Goal: Information Seeking & Learning: Learn about a topic

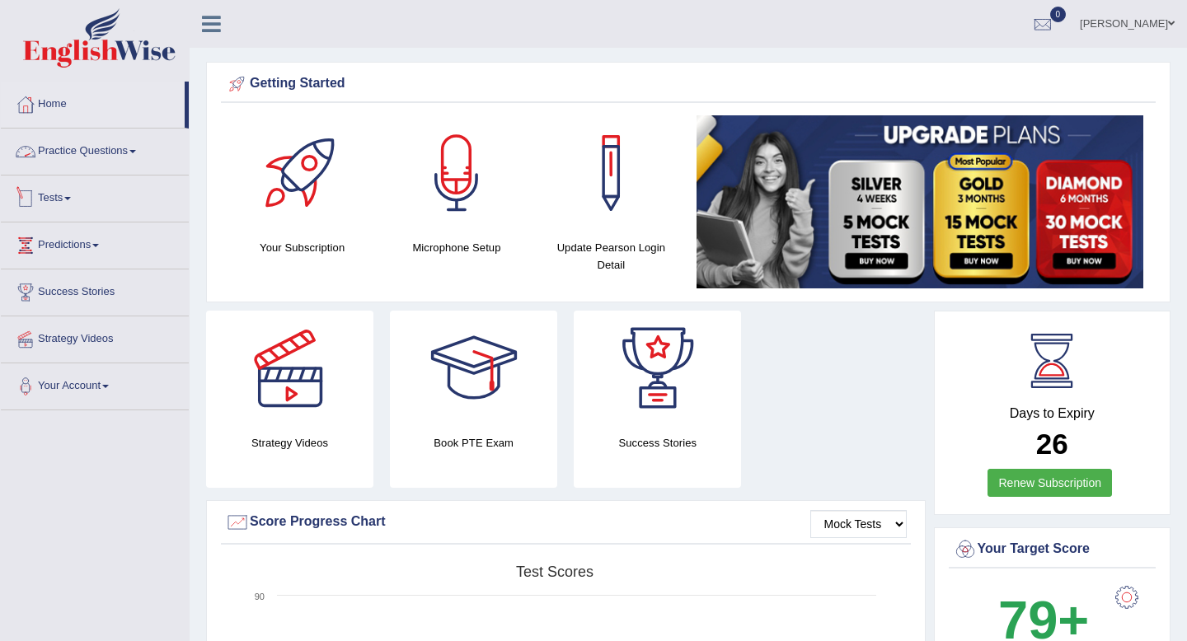
click at [64, 197] on link "Tests" at bounding box center [95, 196] width 188 height 41
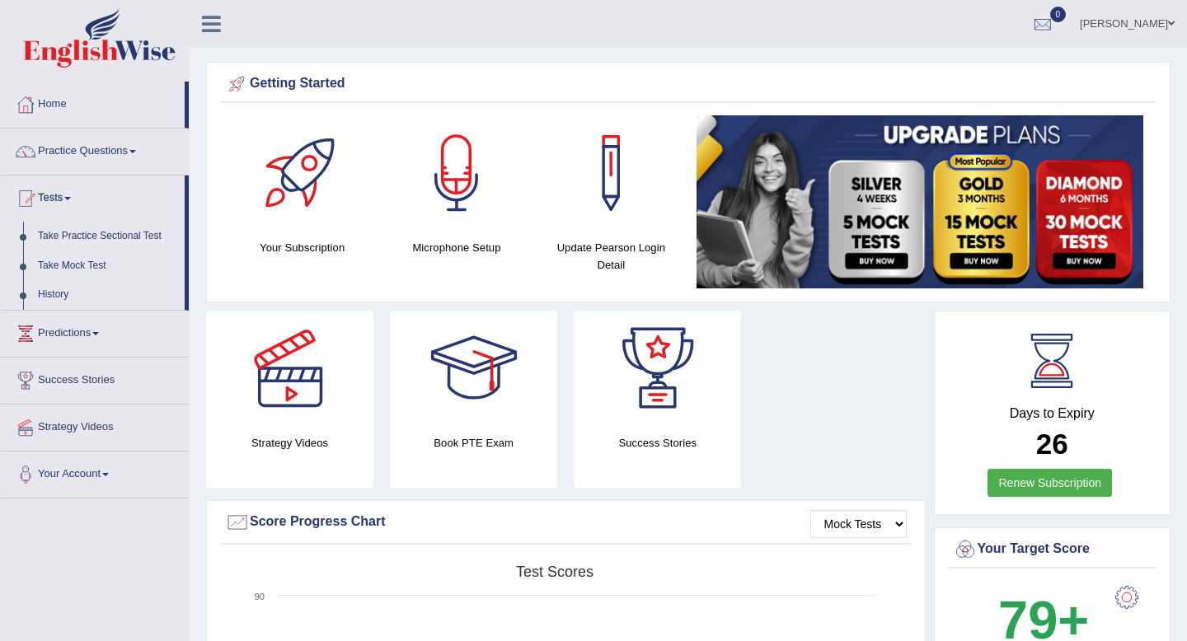
click at [84, 237] on link "Take Practice Sectional Test" at bounding box center [107, 237] width 154 height 30
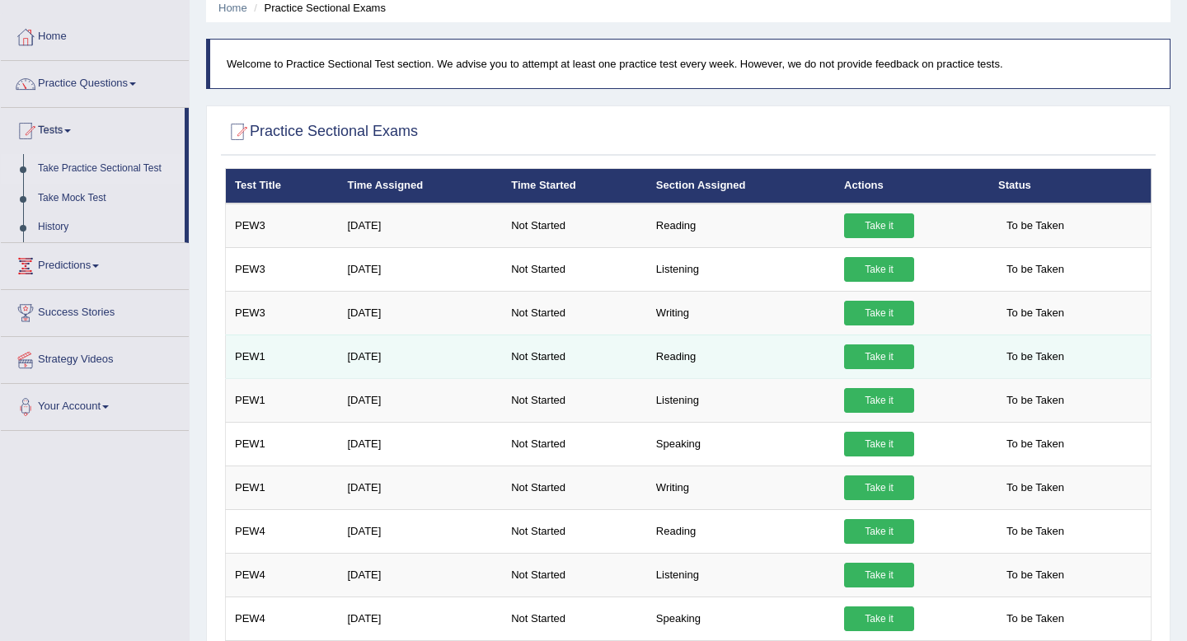
scroll to position [67, 0]
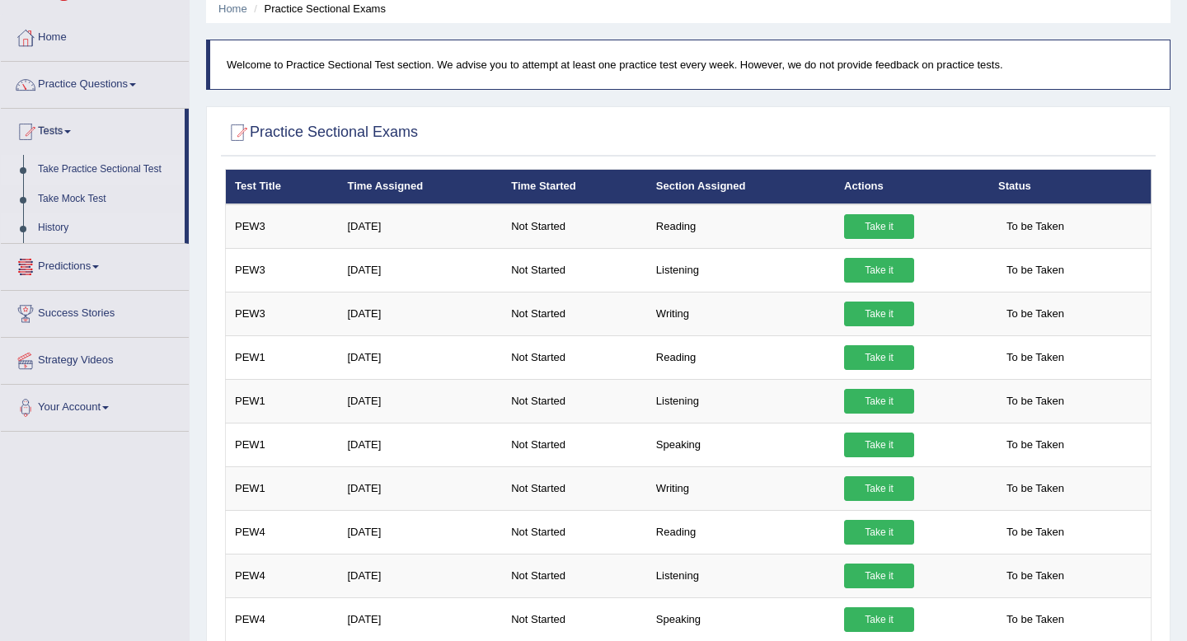
click at [54, 227] on link "History" at bounding box center [107, 228] width 154 height 30
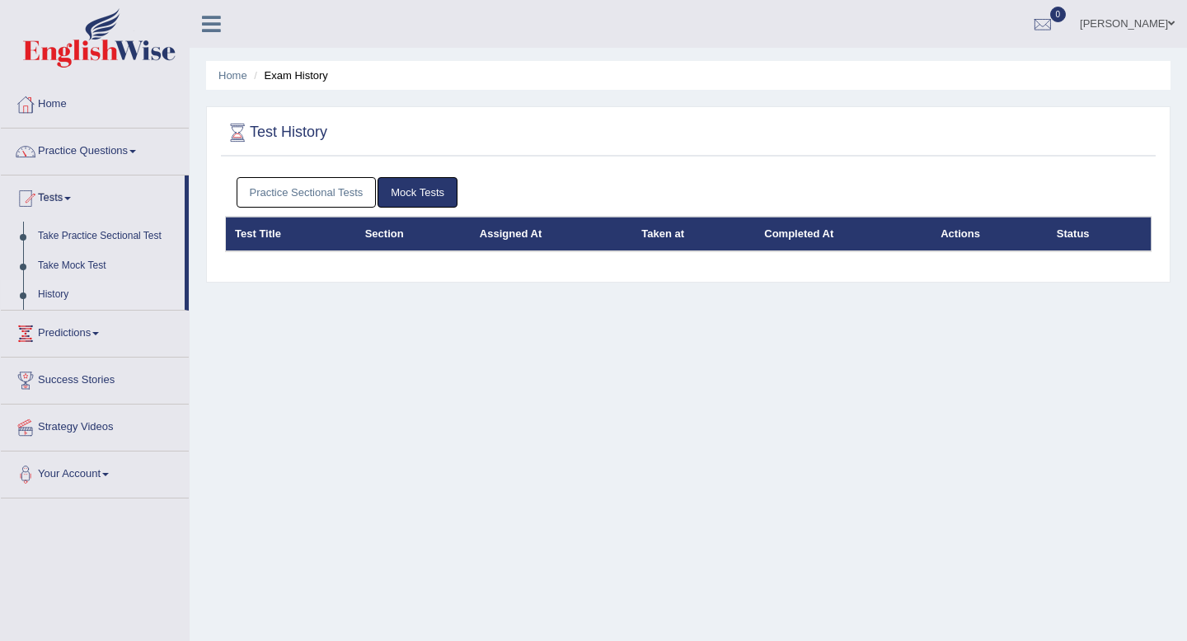
click at [311, 189] on link "Practice Sectional Tests" at bounding box center [307, 192] width 140 height 30
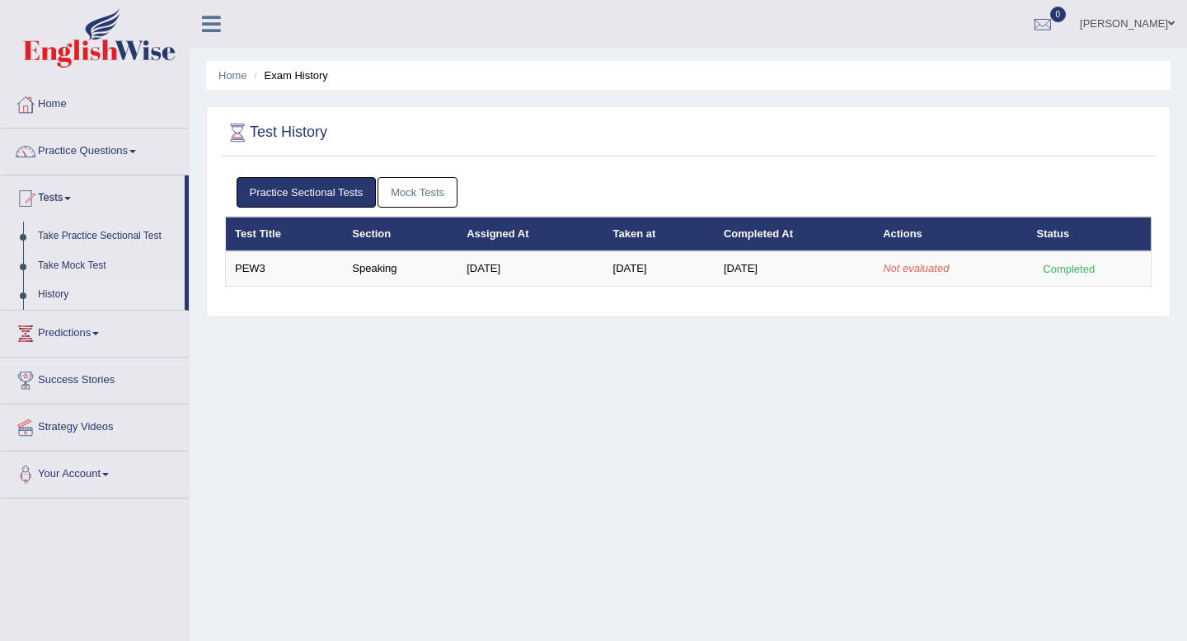
click at [720, 364] on div "Home Exam History Test History Practice Sectional Tests Mock Tests Test Title S…" at bounding box center [688, 412] width 997 height 824
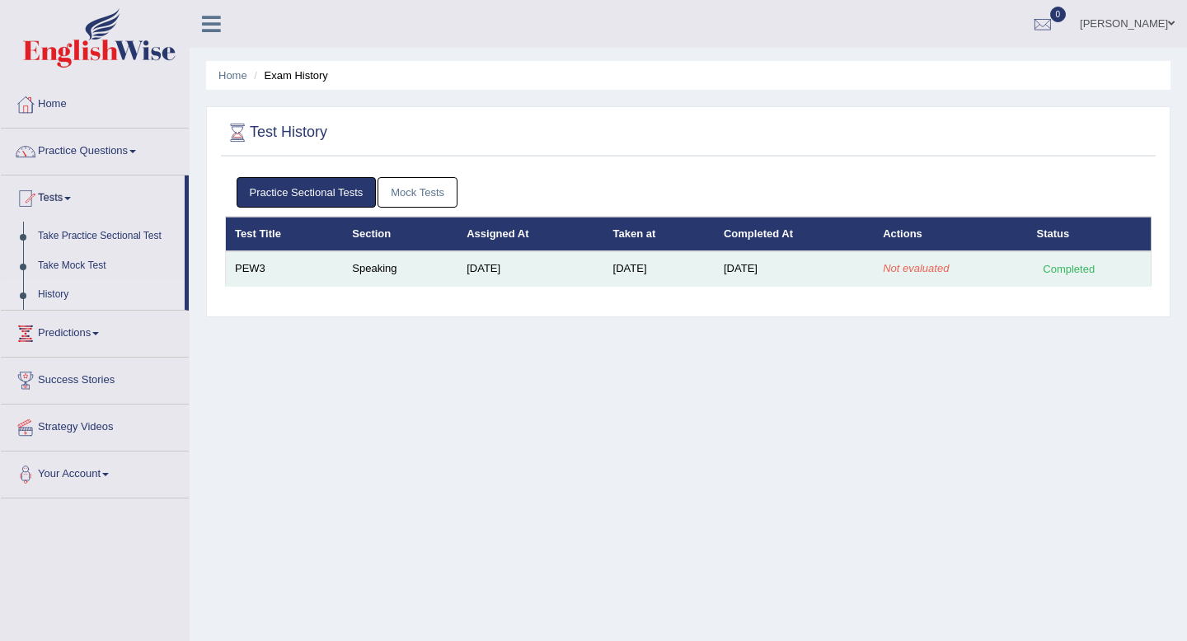
click at [281, 277] on td "PEW3" at bounding box center [285, 268] width 118 height 35
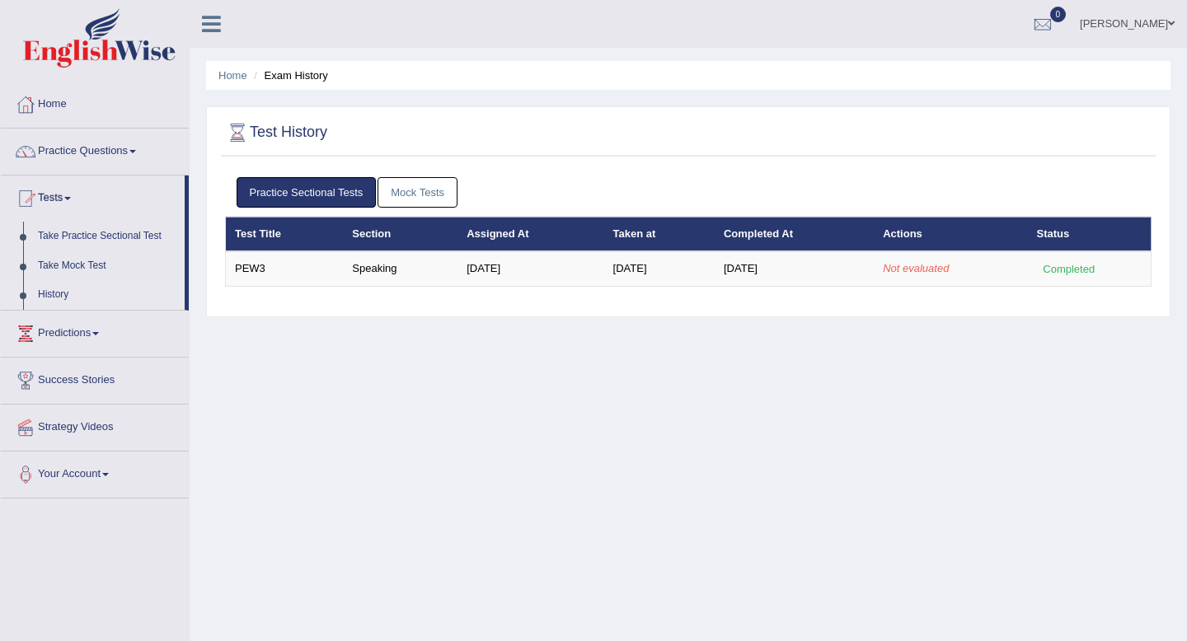
click at [631, 236] on th "Taken at" at bounding box center [659, 234] width 110 height 35
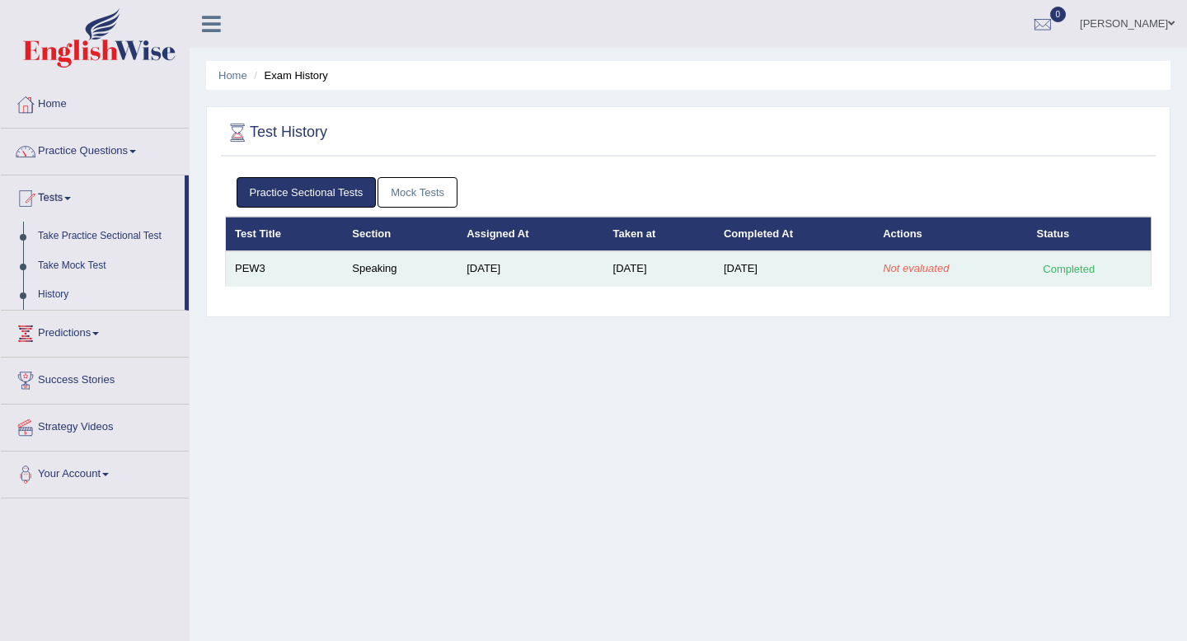
click at [644, 275] on td "[DATE]" at bounding box center [659, 268] width 110 height 35
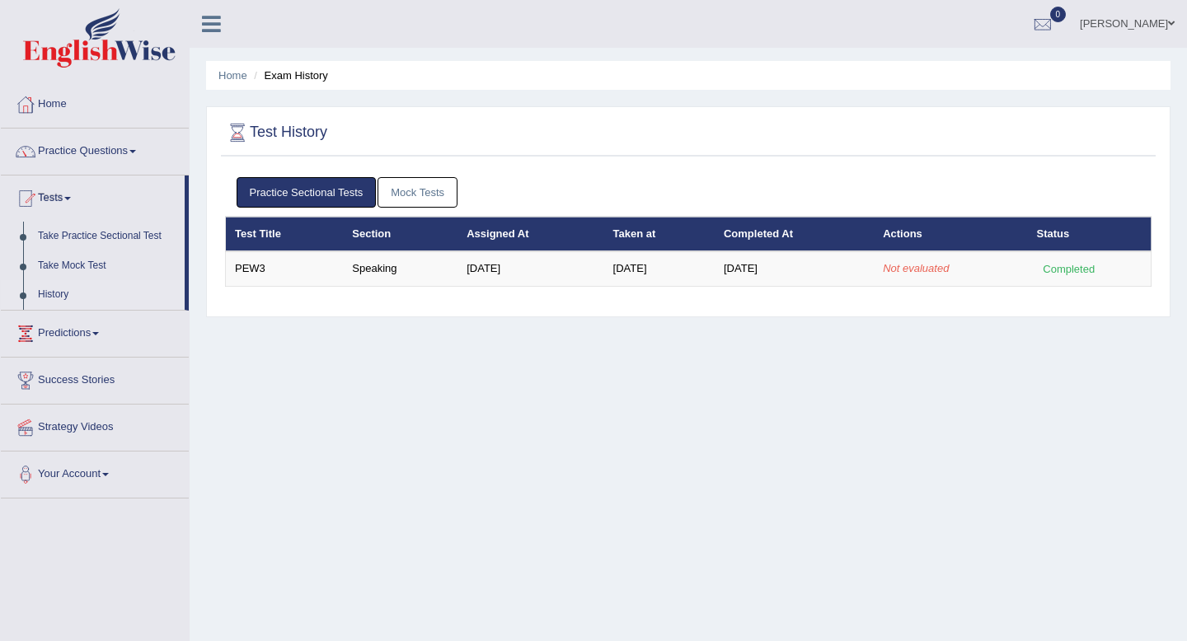
click at [475, 387] on div "Home Exam History Test History Practice Sectional Tests Mock Tests Test Title S…" at bounding box center [688, 412] width 997 height 824
click at [1055, 12] on div at bounding box center [1042, 24] width 25 height 25
click at [860, 305] on div "Practice Sectional Tests Mock Tests Test Title Section Assigned At Taken at Com…" at bounding box center [688, 238] width 935 height 139
click at [370, 359] on div "Home Exam History Test History Practice Sectional Tests Mock Tests Test Title S…" at bounding box center [688, 412] width 997 height 824
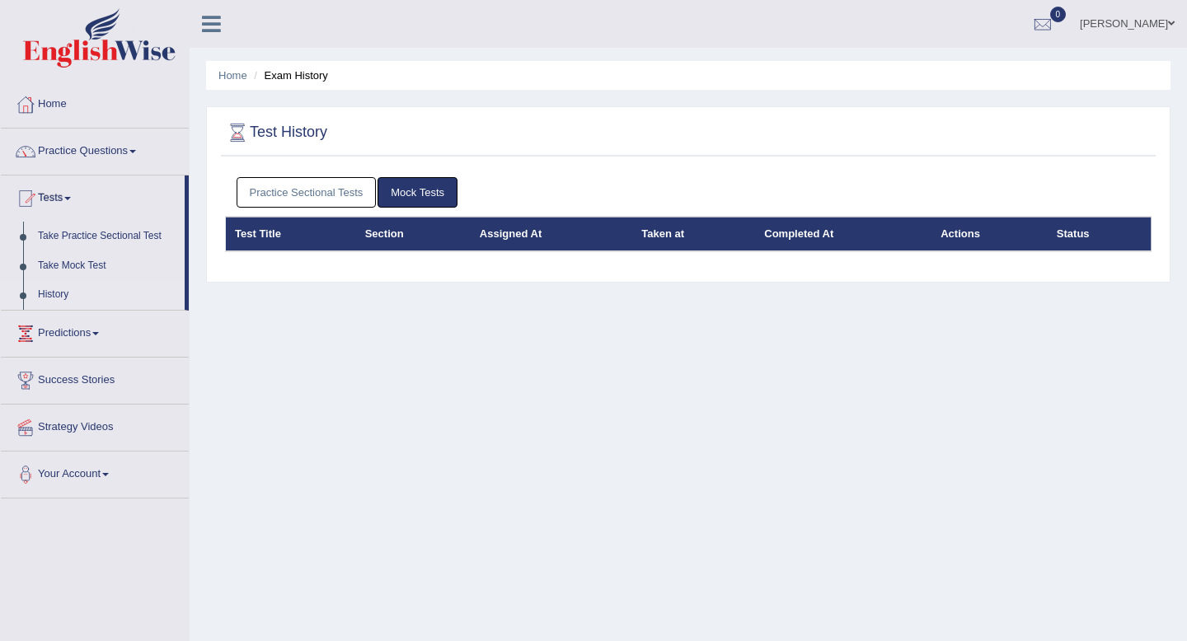
click at [351, 196] on link "Practice Sectional Tests" at bounding box center [307, 192] width 140 height 30
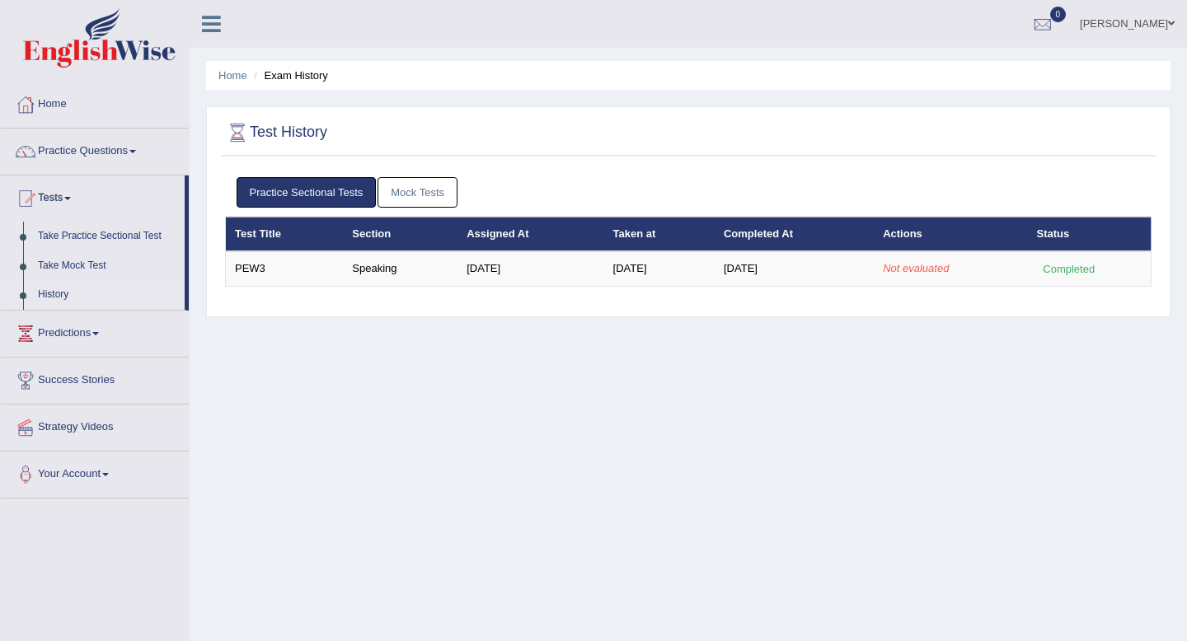
click at [1055, 14] on div at bounding box center [1042, 24] width 25 height 25
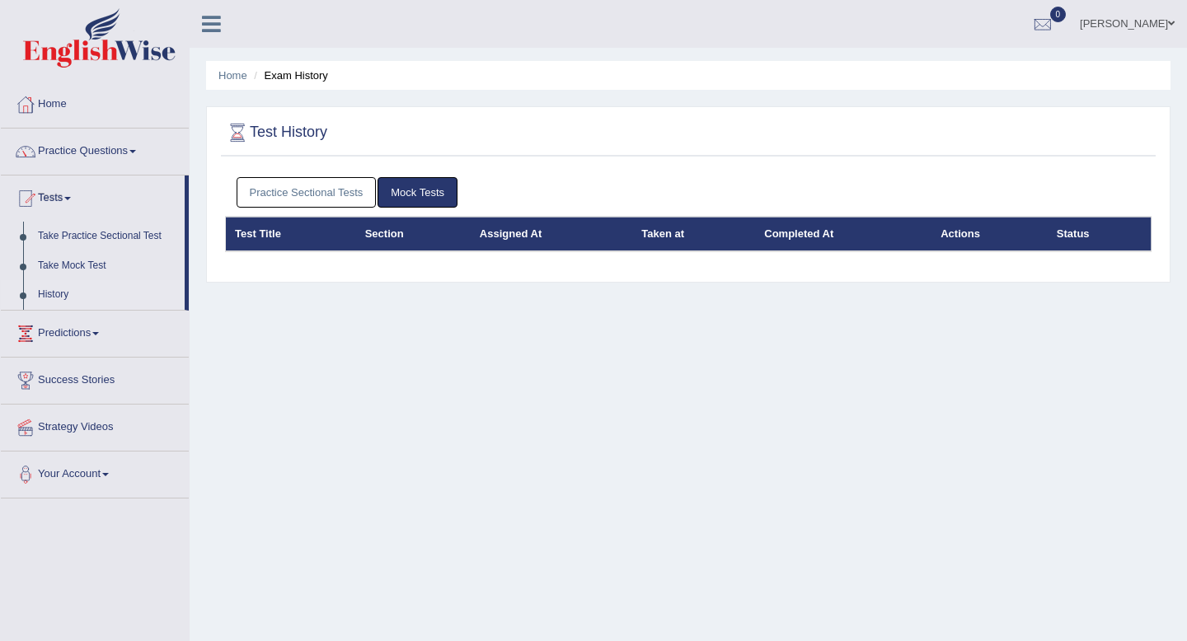
click at [312, 193] on link "Practice Sectional Tests" at bounding box center [307, 192] width 140 height 30
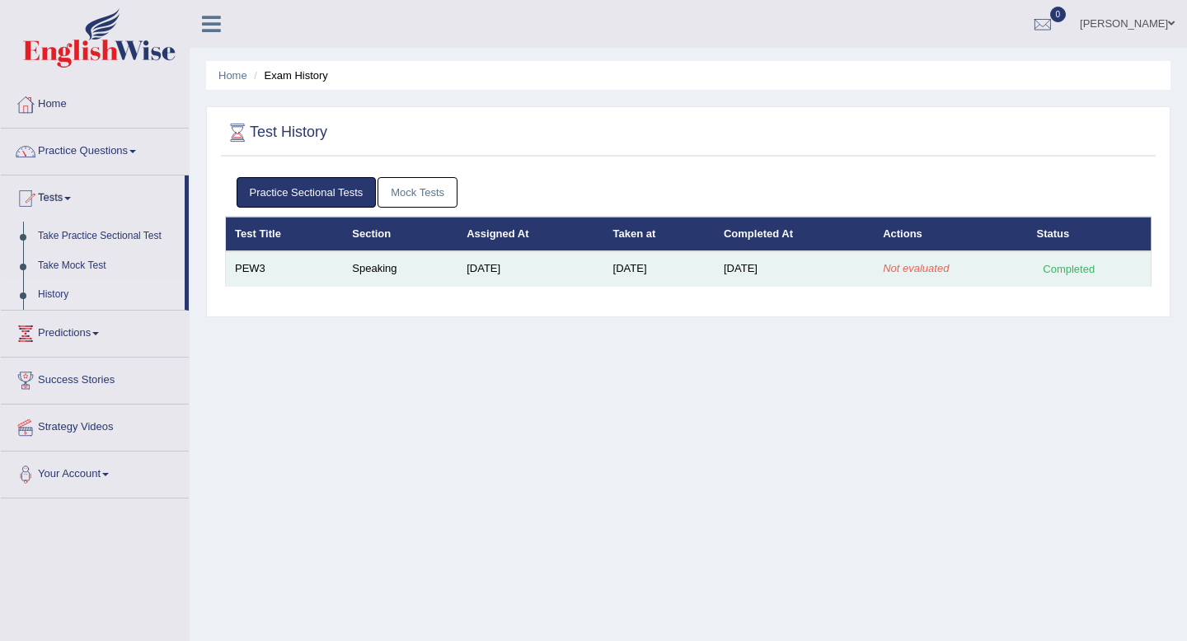
click at [921, 270] on em "Not evaluated" at bounding box center [916, 268] width 66 height 12
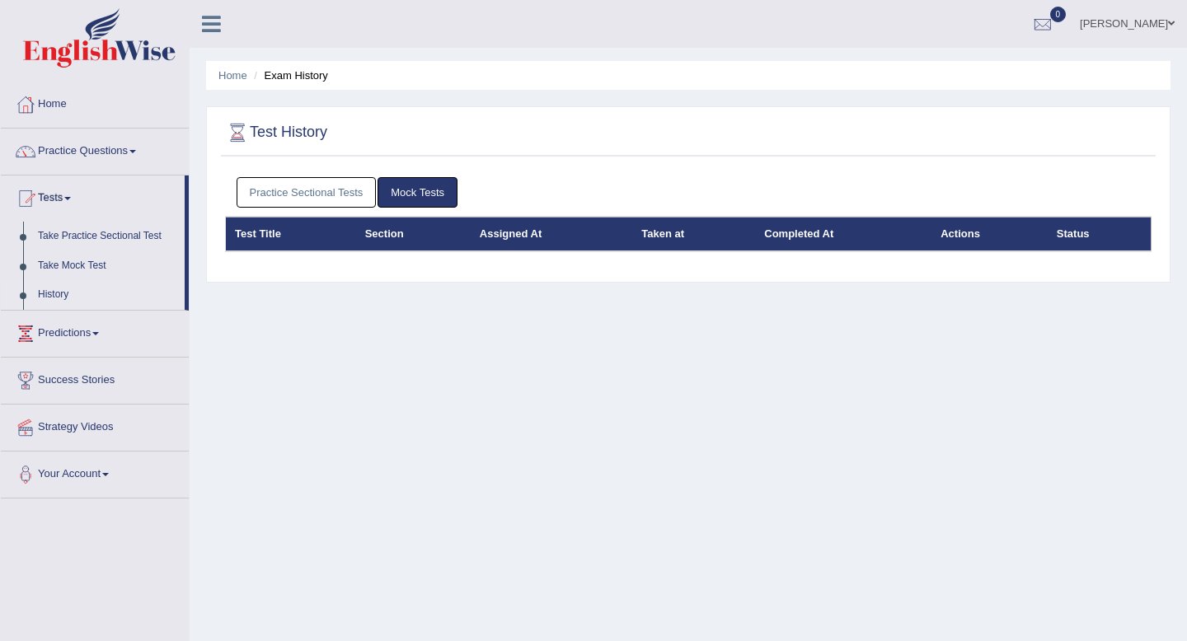
click at [352, 199] on link "Practice Sectional Tests" at bounding box center [307, 192] width 140 height 30
click at [1055, 20] on div at bounding box center [1042, 24] width 25 height 25
click at [1062, 54] on li "See All Alerts" at bounding box center [944, 70] width 236 height 34
click at [61, 96] on link "Home" at bounding box center [95, 102] width 188 height 41
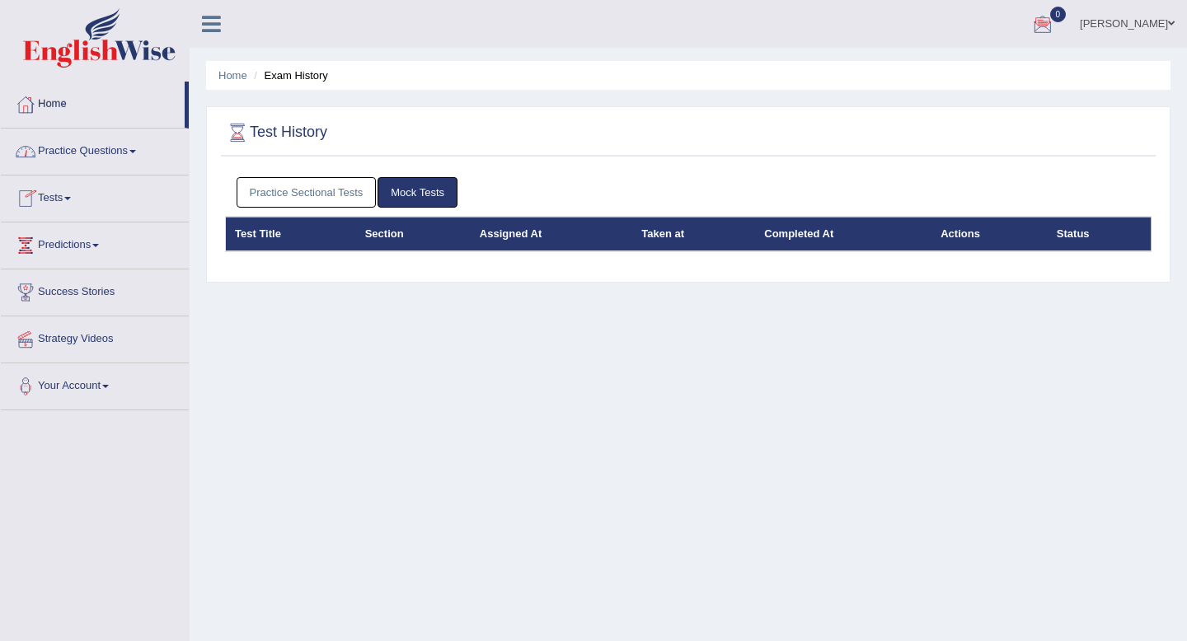
click at [59, 164] on link "Practice Questions" at bounding box center [95, 149] width 188 height 41
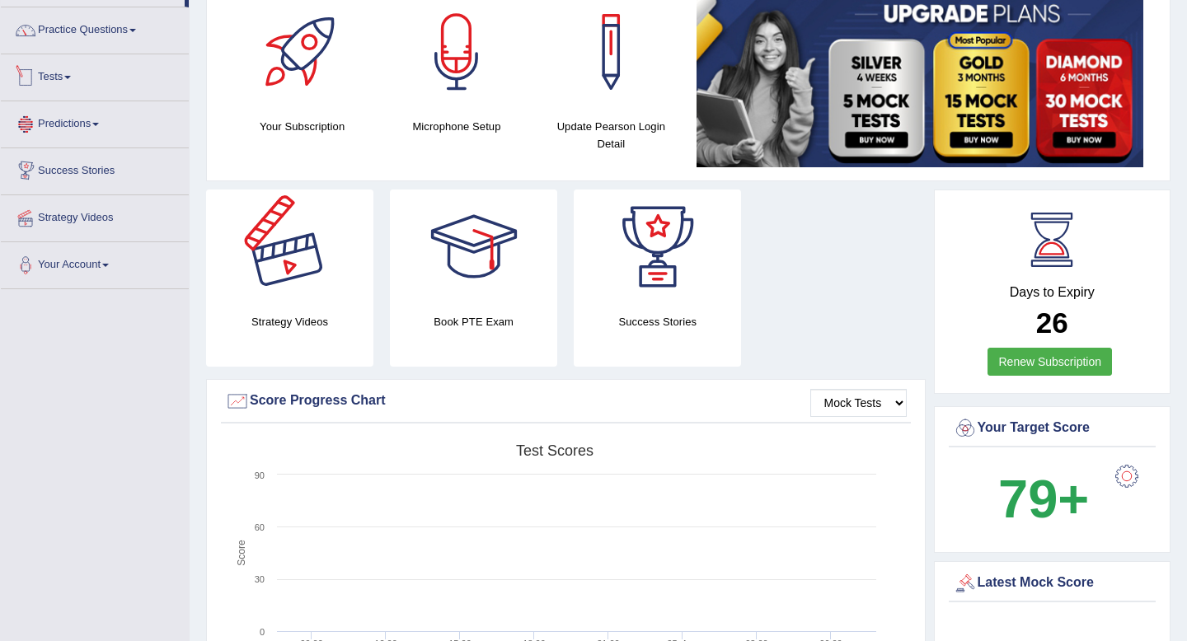
scroll to position [109, 0]
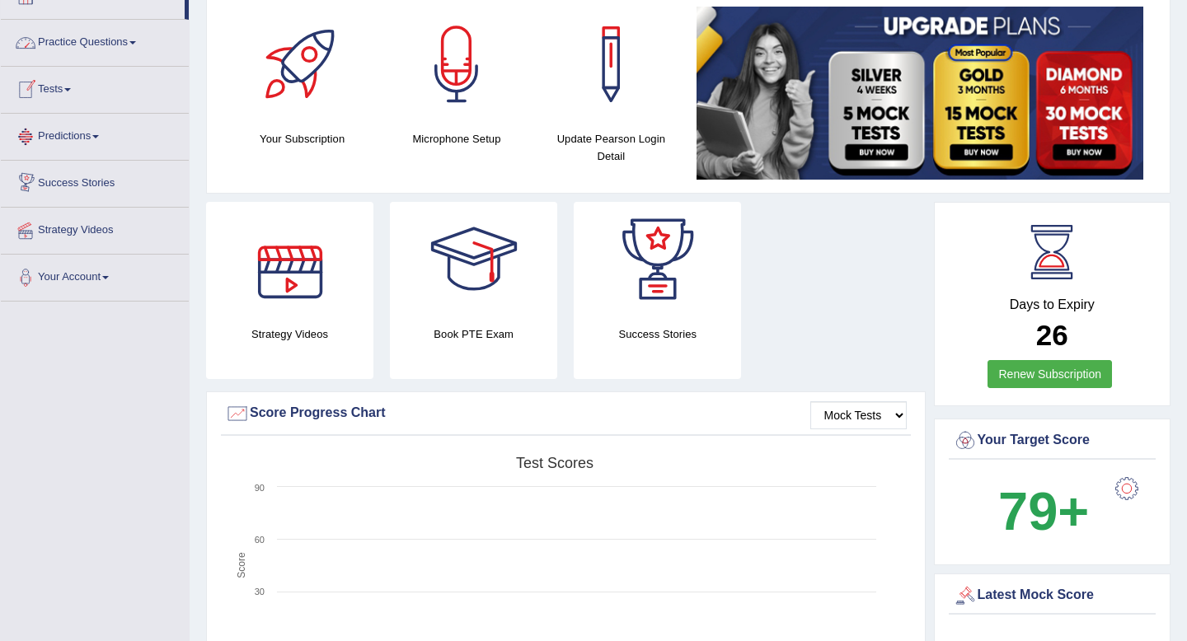
click at [110, 36] on link "Practice Questions" at bounding box center [95, 40] width 188 height 41
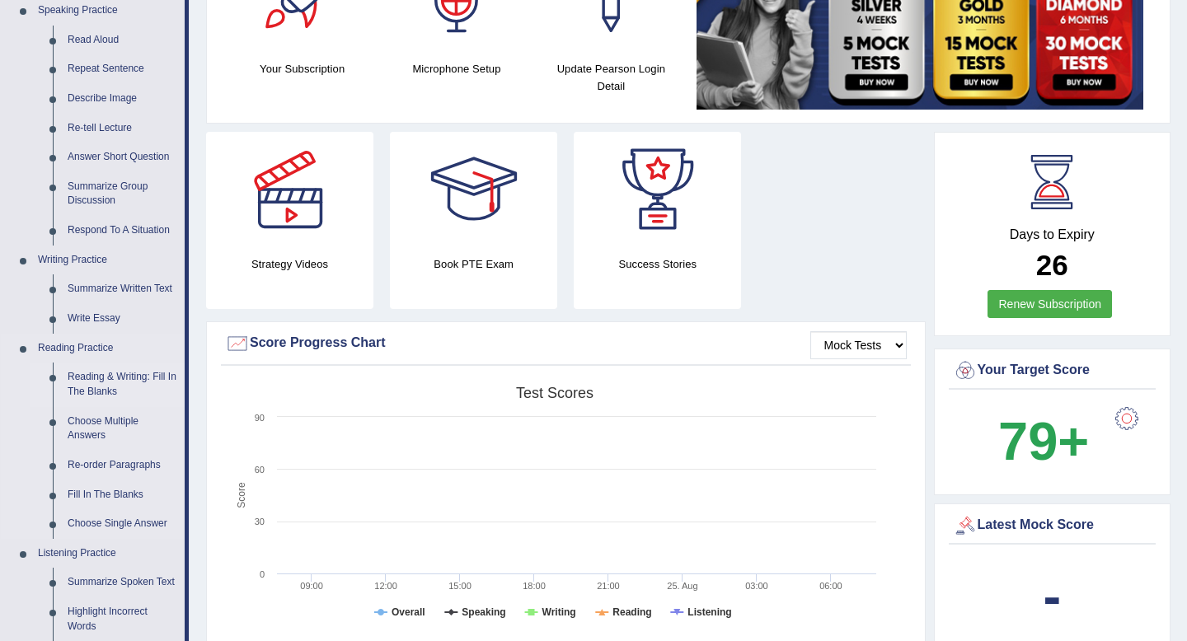
scroll to position [186, 0]
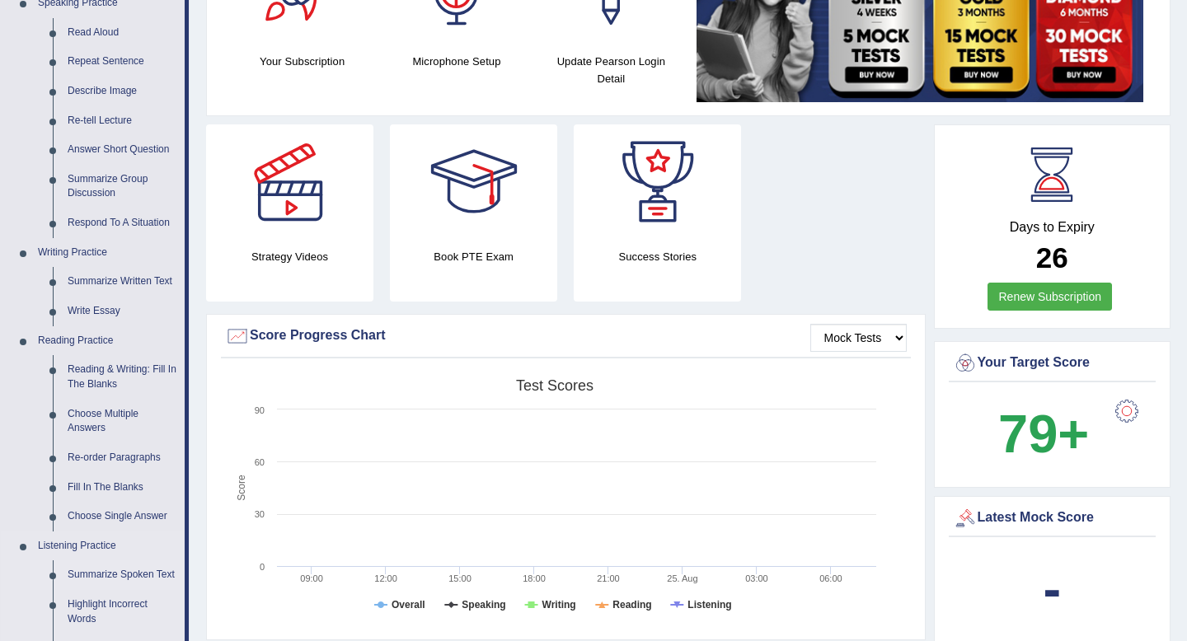
click at [98, 573] on link "Summarize Spoken Text" at bounding box center [122, 575] width 124 height 30
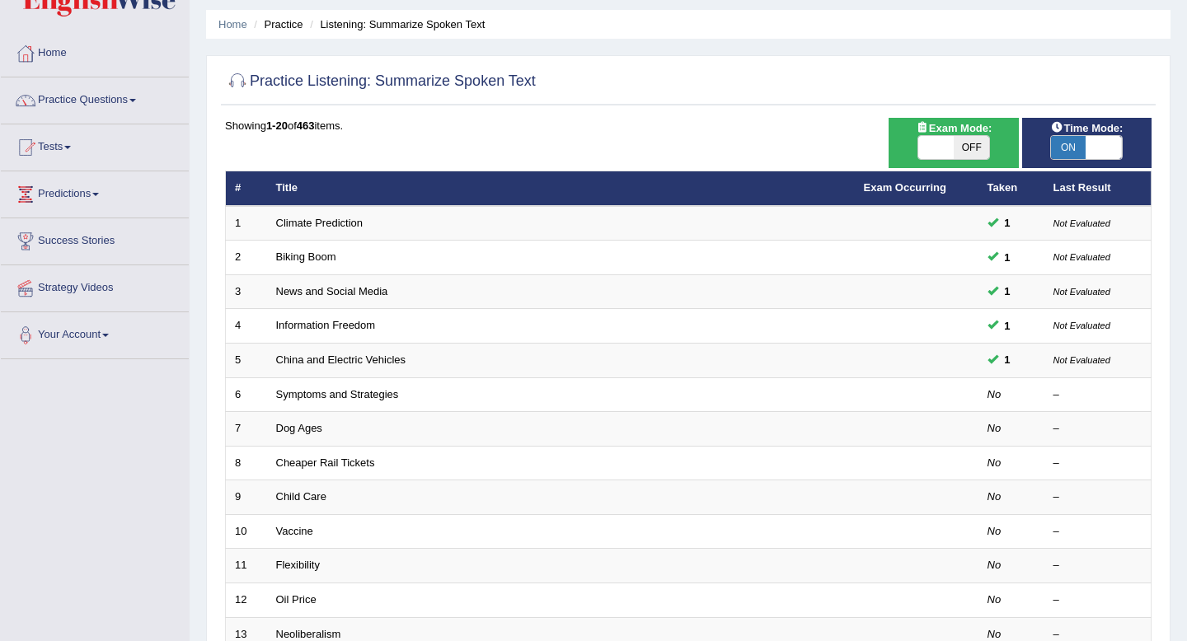
scroll to position [48, 0]
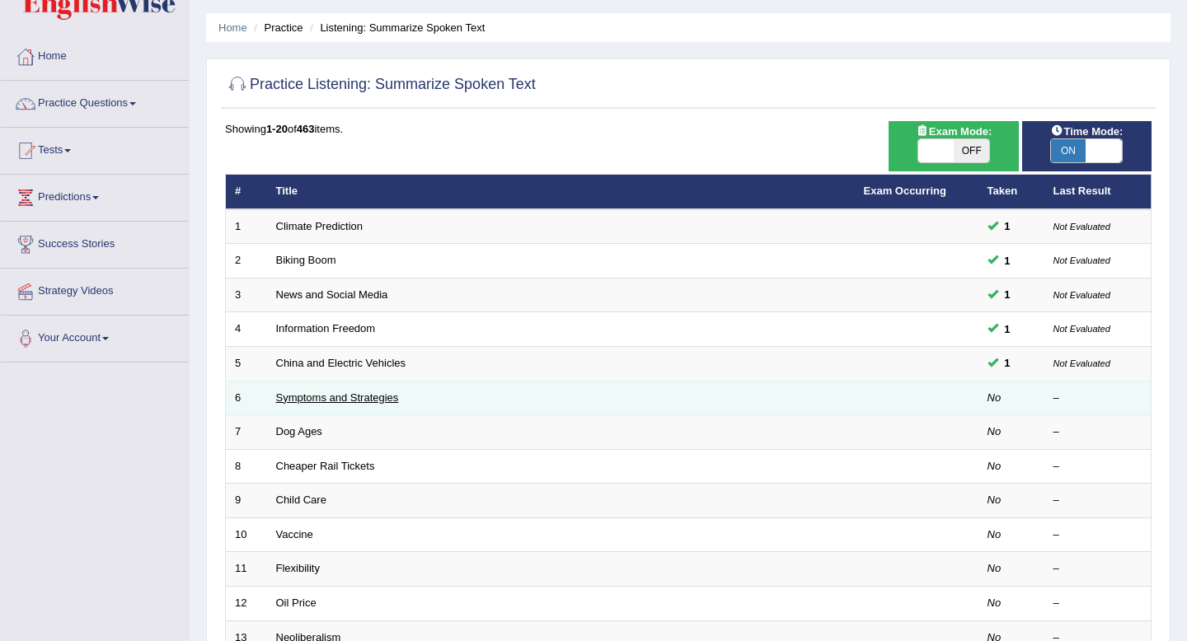
click at [368, 398] on link "Symptoms and Strategies" at bounding box center [337, 398] width 123 height 12
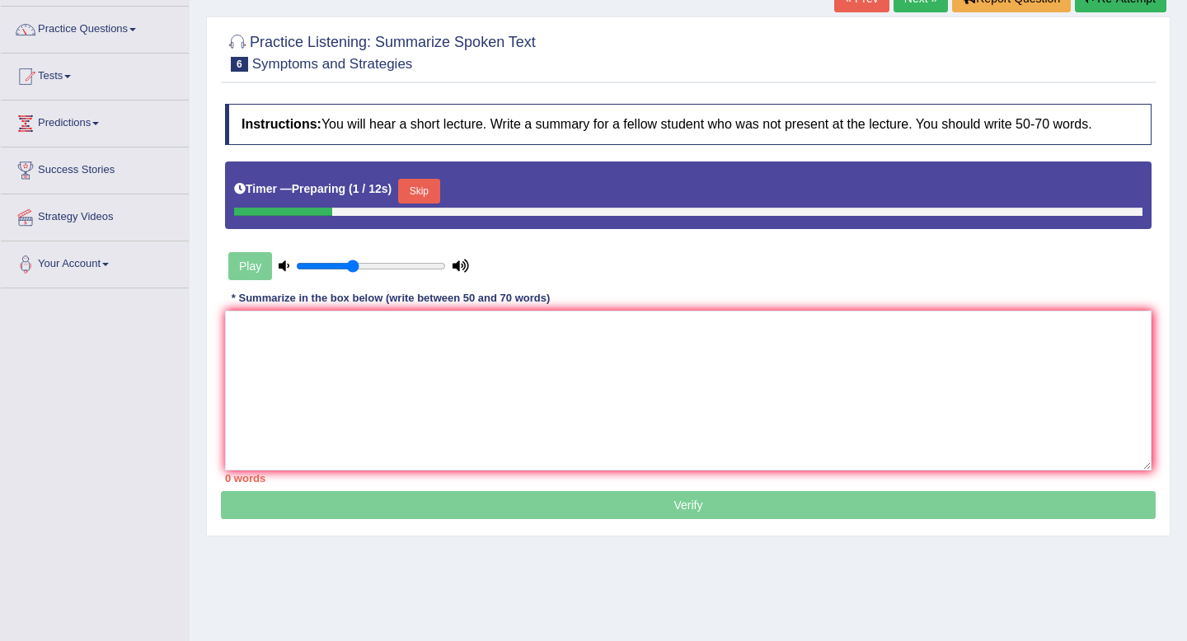
scroll to position [123, 0]
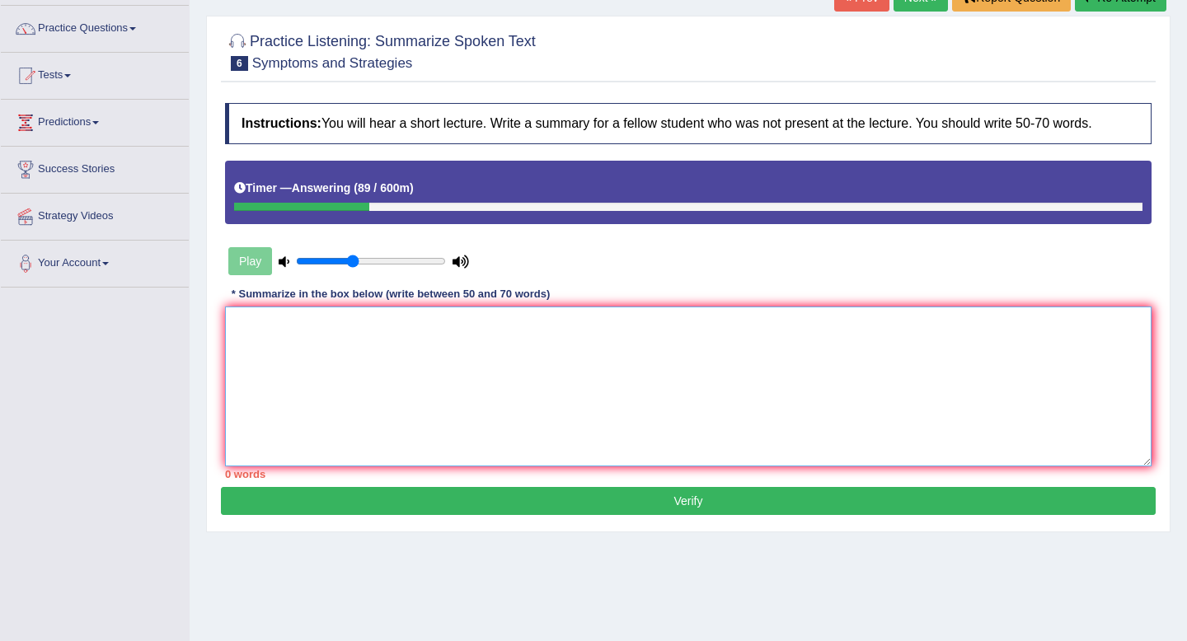
click at [368, 398] on textarea at bounding box center [688, 387] width 926 height 160
click at [309, 373] on textarea at bounding box center [688, 387] width 926 height 160
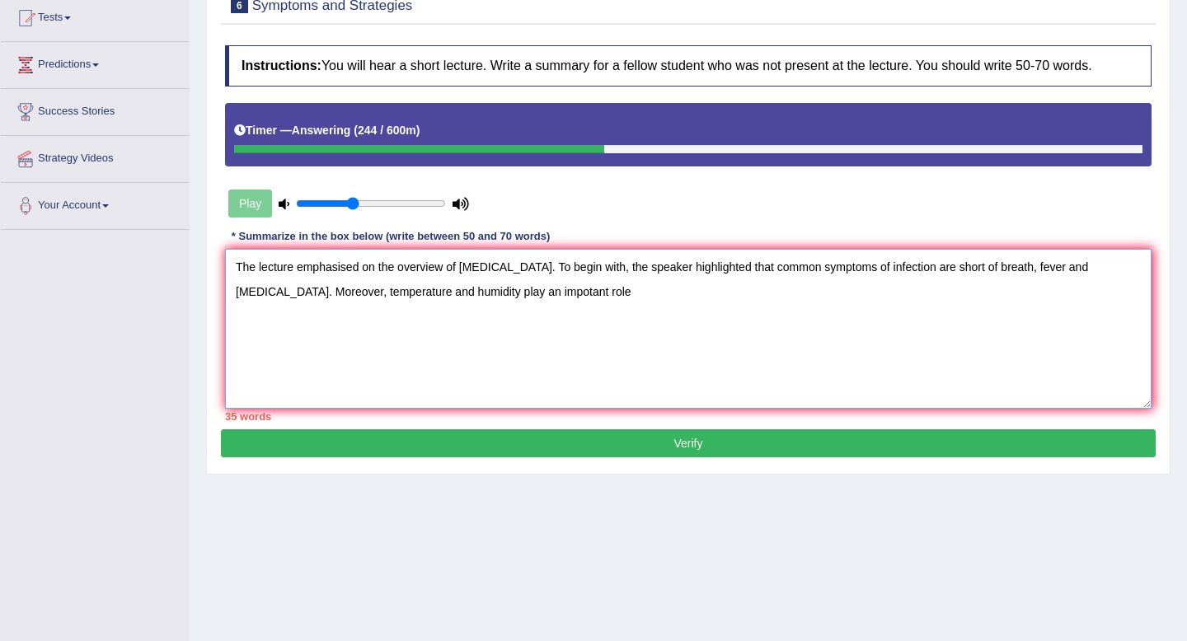
scroll to position [184, 0]
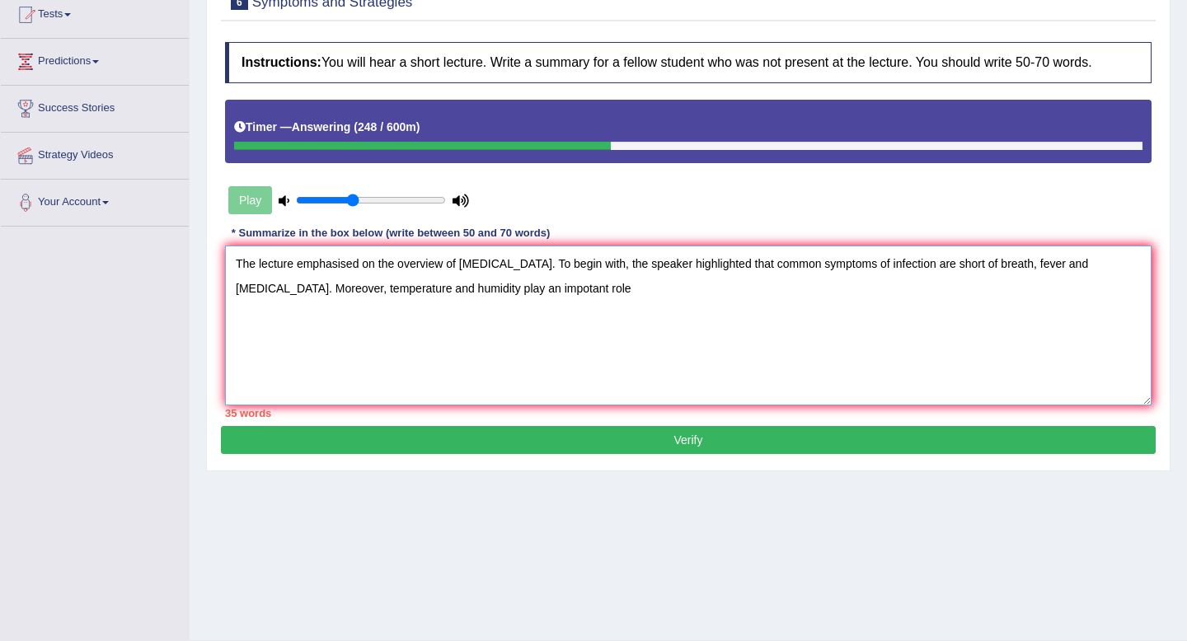
drag, startPoint x: 455, startPoint y: 289, endPoint x: 661, endPoint y: 285, distance: 206.1
click at [661, 286] on textarea "The lecture emphasised on the overview of [MEDICAL_DATA]. To begin with, the sp…" at bounding box center [688, 326] width 926 height 160
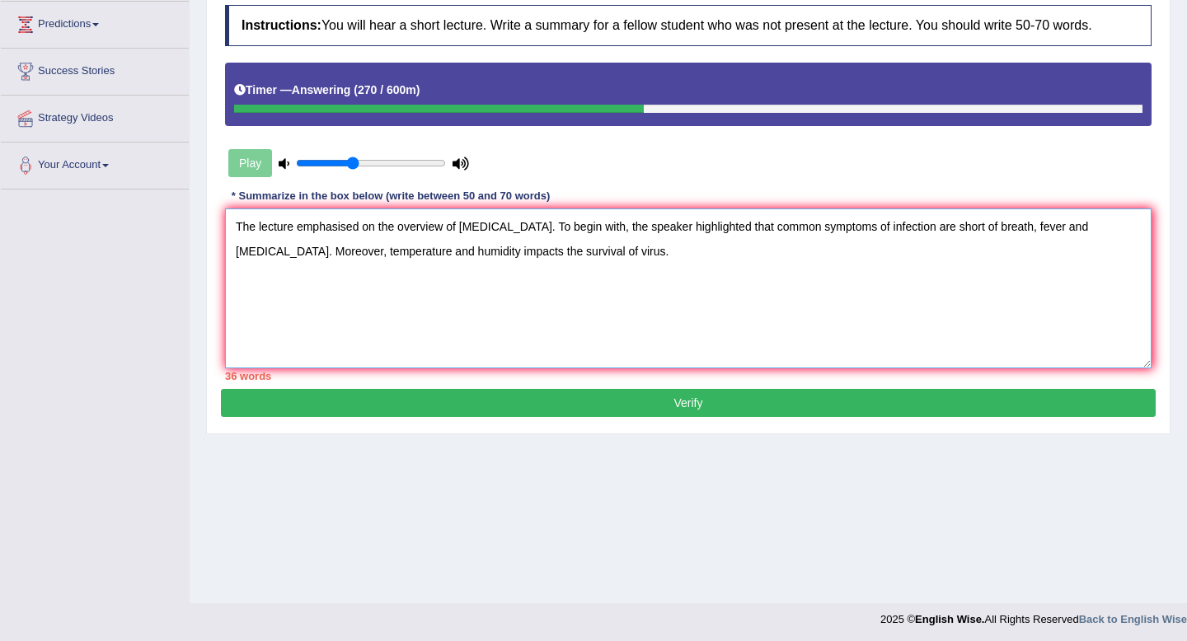
scroll to position [224, 0]
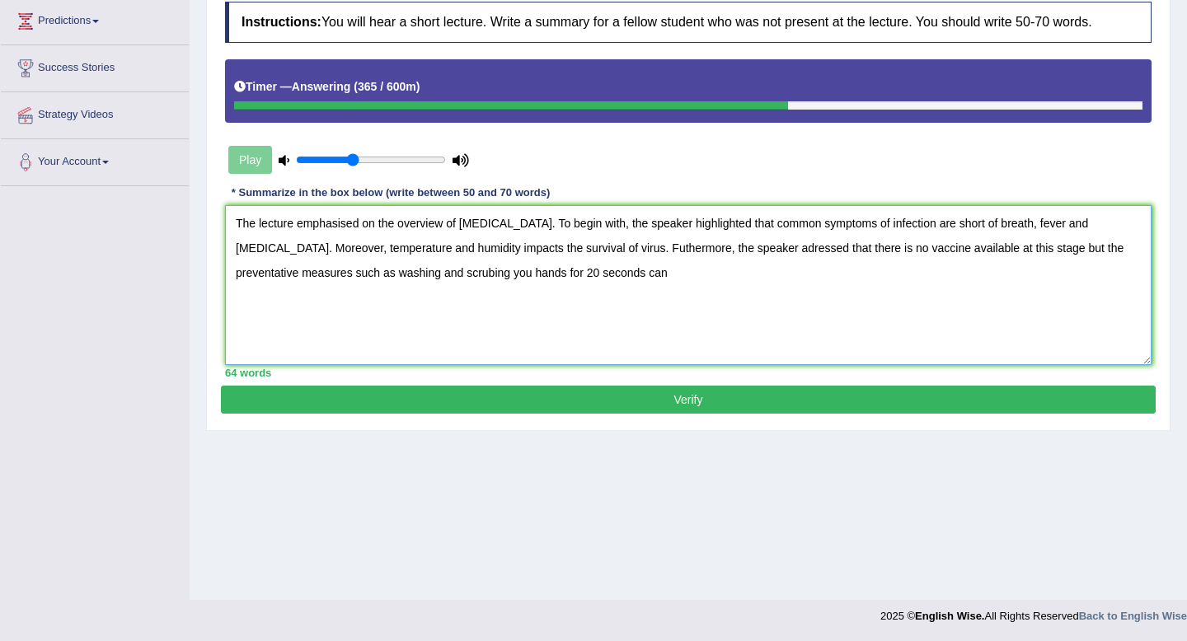
click at [1057, 251] on textarea "The lecture emphasised on the overview of [MEDICAL_DATA]. To begin with, the sp…" at bounding box center [688, 285] width 926 height 160
click at [776, 311] on textarea "The lecture emphasised on the overview of Coronavirus. To begin with, the speak…" at bounding box center [688, 285] width 926 height 160
click at [504, 273] on textarea "The lecture emphasised on the overview of Coronavirus. To begin with, the speak…" at bounding box center [688, 285] width 926 height 160
click at [587, 271] on textarea "The lecture emphasised on the overview of Coronavirus. To begin with, the speak…" at bounding box center [688, 285] width 926 height 160
click at [446, 275] on textarea "The lecture emphasised on the overview of Coronavirus. To begin with, the speak…" at bounding box center [688, 285] width 926 height 160
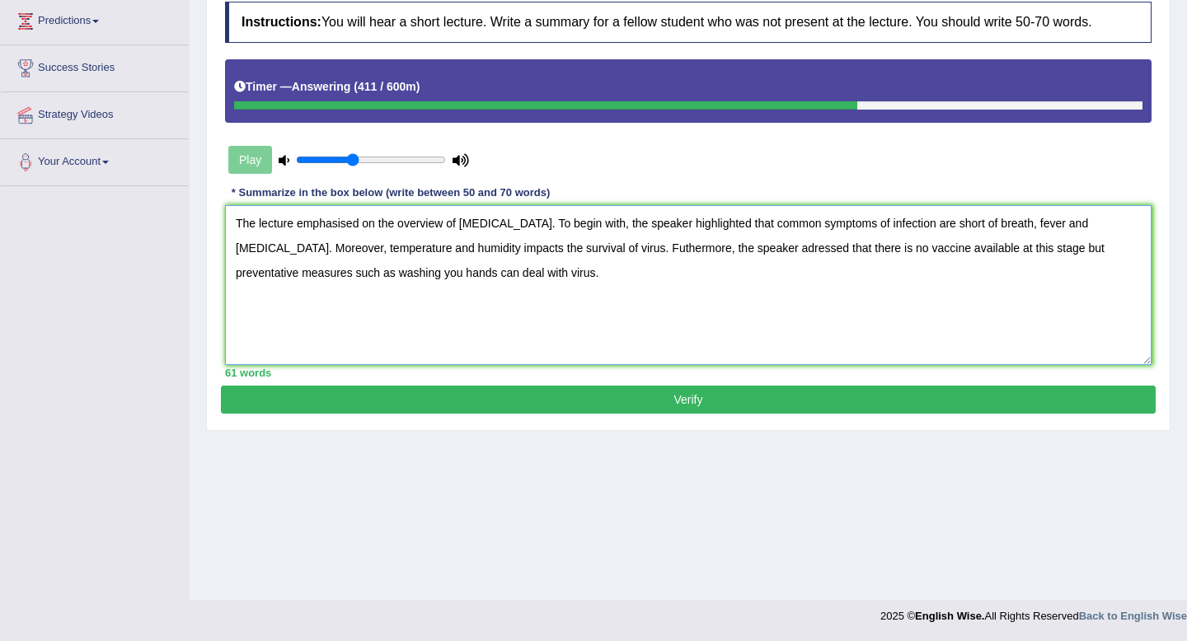
click at [396, 272] on textarea "The lecture emphasised on the overview of Coronavirus. To begin with, the speak…" at bounding box center [688, 285] width 926 height 160
click at [438, 277] on textarea "The lecture emphasised on the overview of Coronavirus. To begin with, the speak…" at bounding box center [688, 285] width 926 height 160
click at [434, 275] on textarea "The lecture emphasised on the overview of Coronavirus. To begin with, the speak…" at bounding box center [688, 285] width 926 height 160
click at [623, 278] on textarea "The lecture emphasised on the overview of Coronavirus. To begin with, the speak…" at bounding box center [688, 285] width 926 height 160
click at [375, 223] on textarea "The lecture emphasised on the overview of Coronavirus. To begin with, the speak…" at bounding box center [688, 285] width 926 height 160
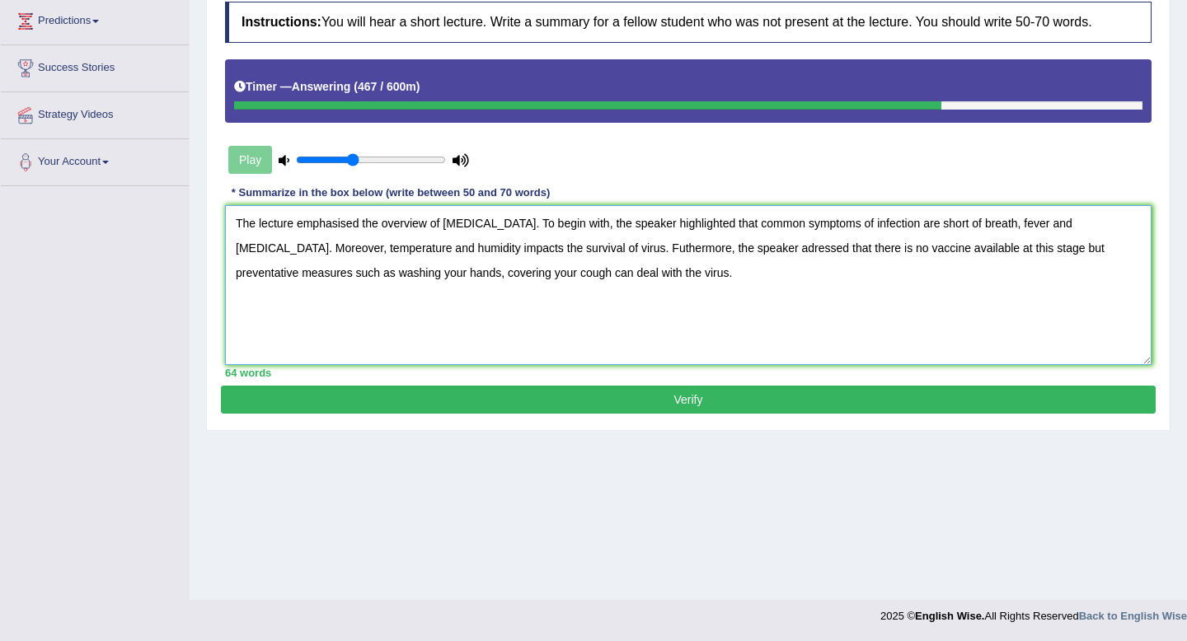
click at [1144, 225] on textarea "The lecture emphasised the overview of Coronavirus. To begin with, the speaker …" at bounding box center [688, 285] width 926 height 160
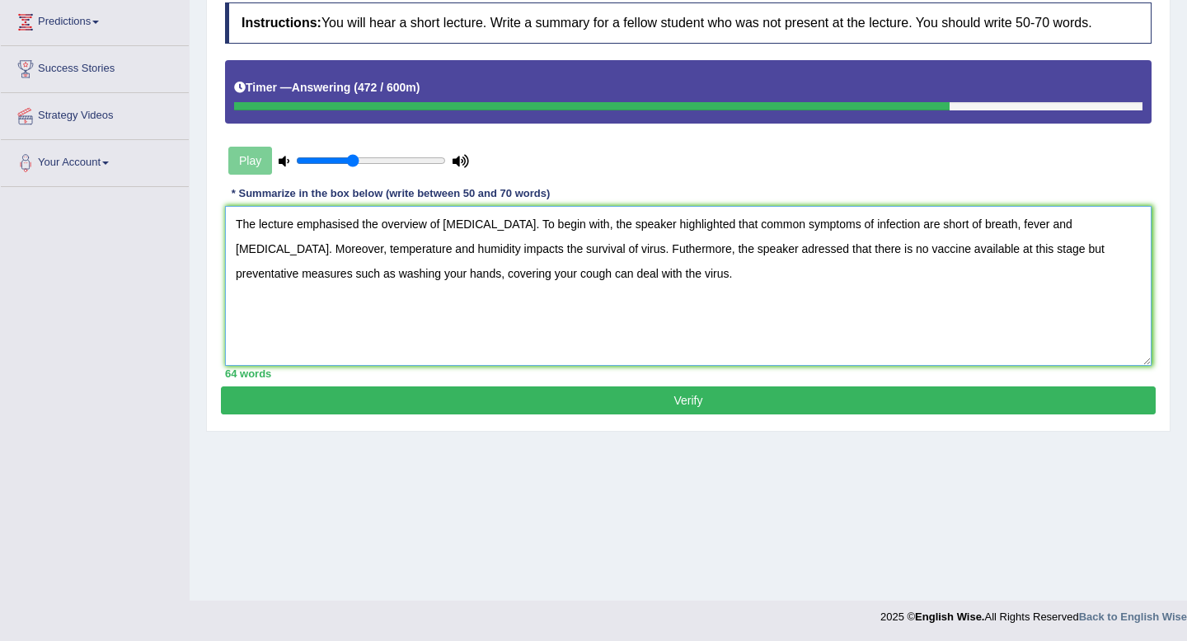
click at [588, 250] on textarea "The lecture emphasised the overview of Coronavirus. To begin with, the speaker …" at bounding box center [688, 286] width 926 height 160
click at [995, 247] on textarea "The lecture emphasised the overview of Coronavirus. To begin with, the speaker …" at bounding box center [688, 286] width 926 height 160
type textarea "The lecture emphasised the overview of Coronavirus. To begin with, the speaker …"
click at [968, 398] on button "Verify" at bounding box center [688, 401] width 935 height 28
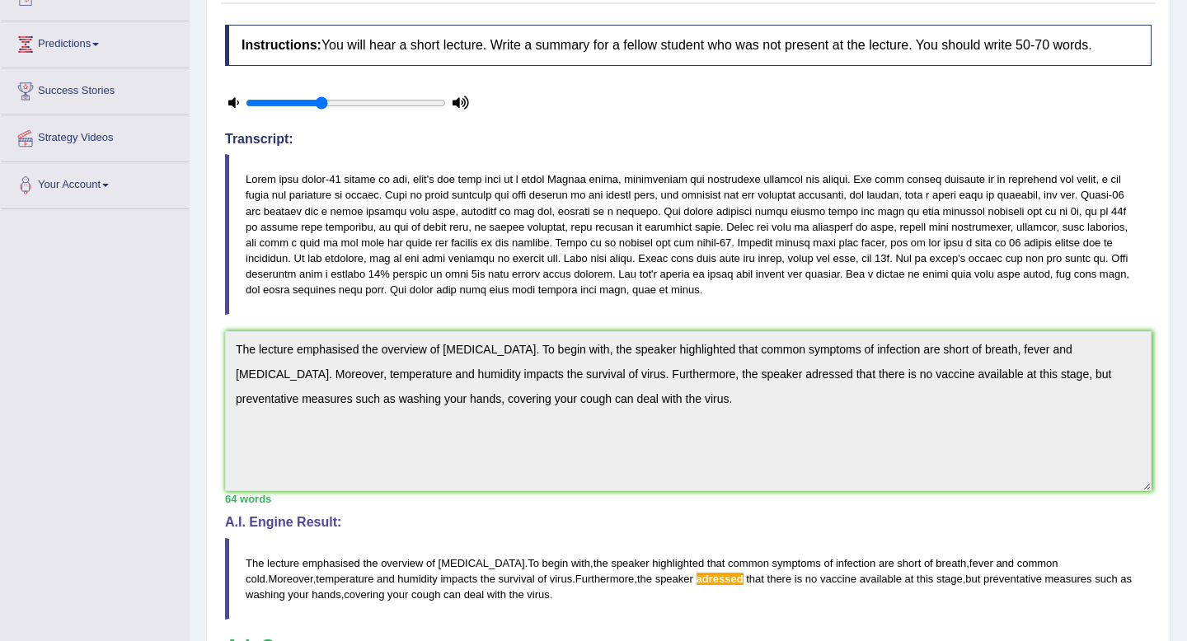
scroll to position [0, 0]
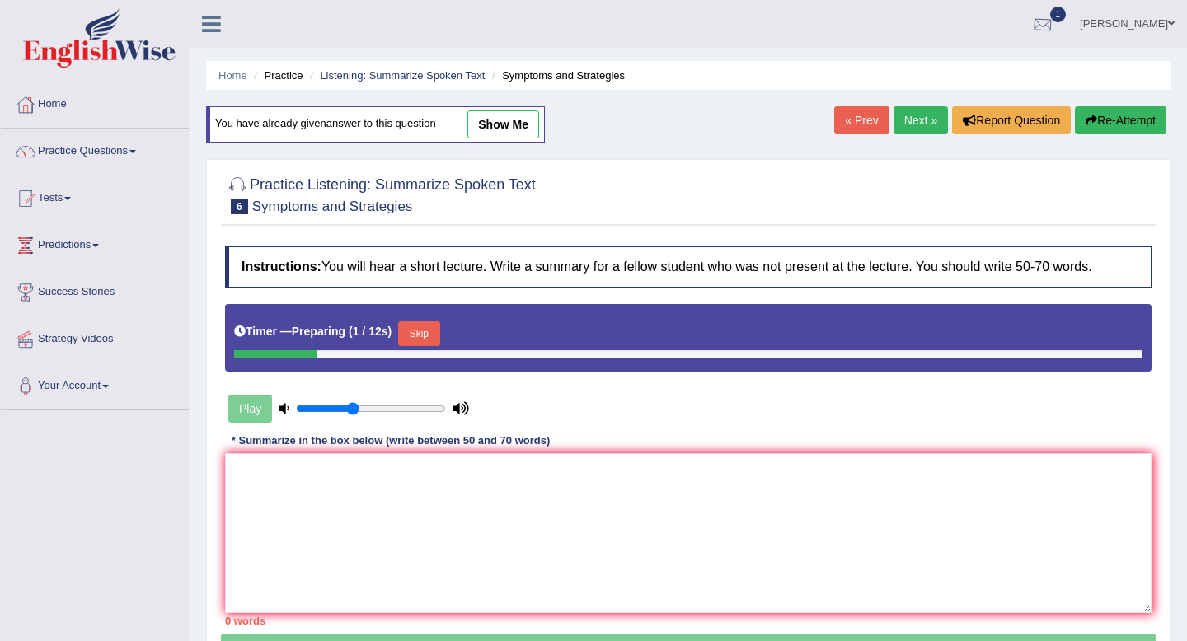
click at [1067, 23] on link "1" at bounding box center [1042, 21] width 49 height 43
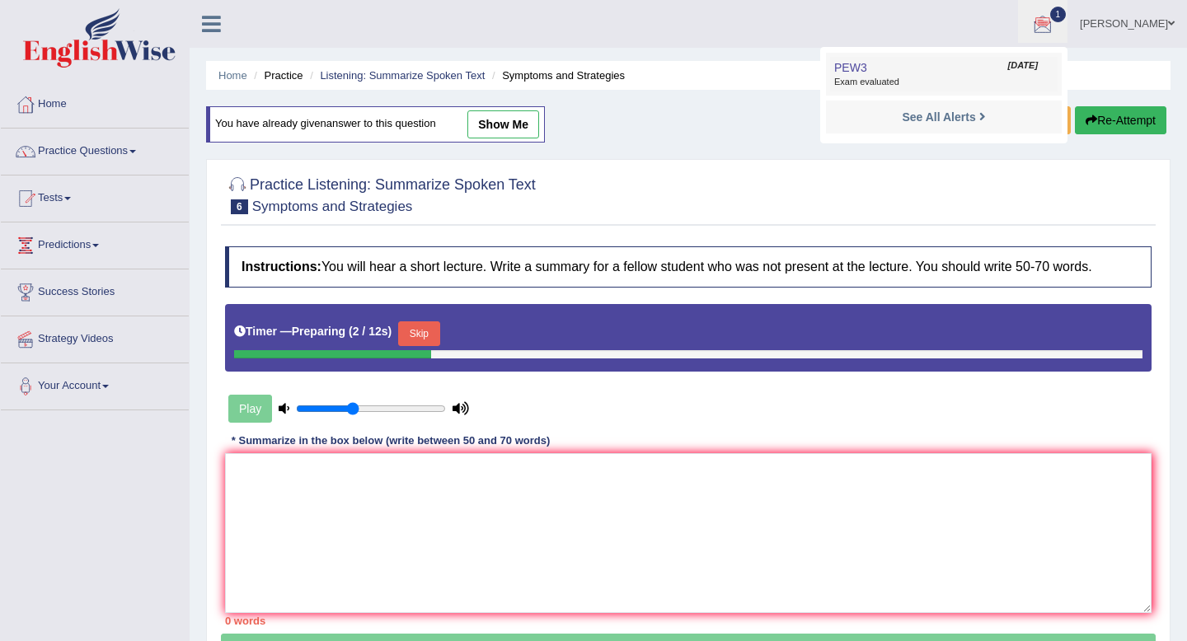
click at [917, 76] on span "Exam evaluated" at bounding box center [943, 82] width 219 height 13
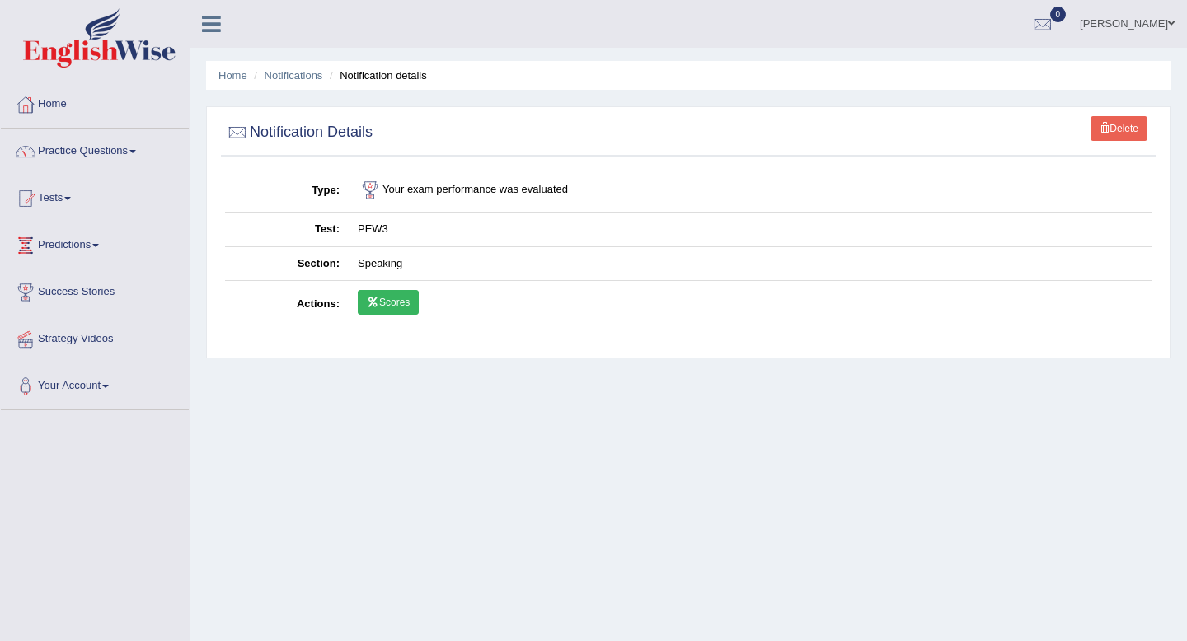
click at [396, 427] on div "Home Notifications Notification details Delete Notification Details Type Your e…" at bounding box center [688, 412] width 997 height 824
click at [392, 307] on link "Scores" at bounding box center [388, 302] width 61 height 25
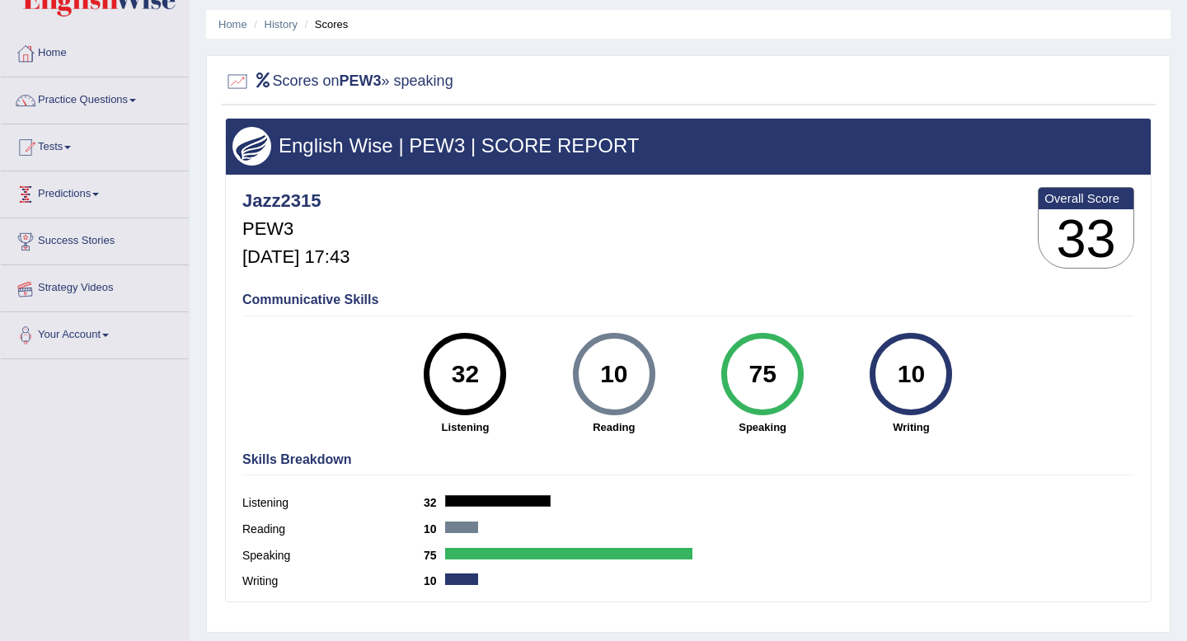
scroll to position [37, 0]
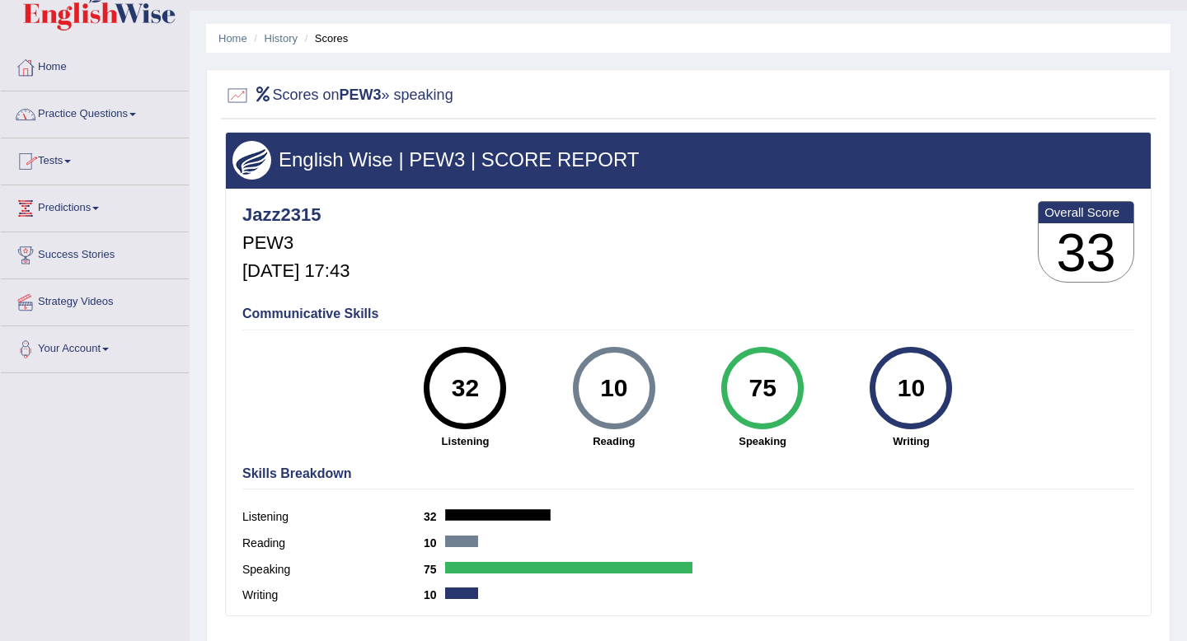
click at [61, 162] on link "Tests" at bounding box center [95, 158] width 188 height 41
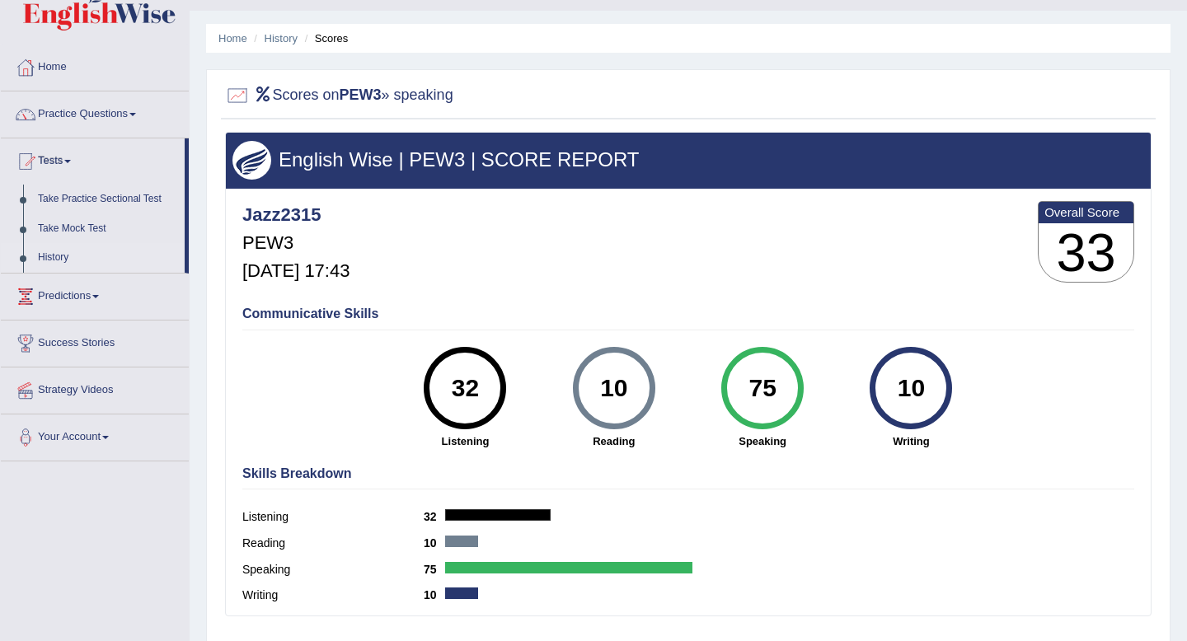
click at [48, 246] on link "History" at bounding box center [107, 258] width 154 height 30
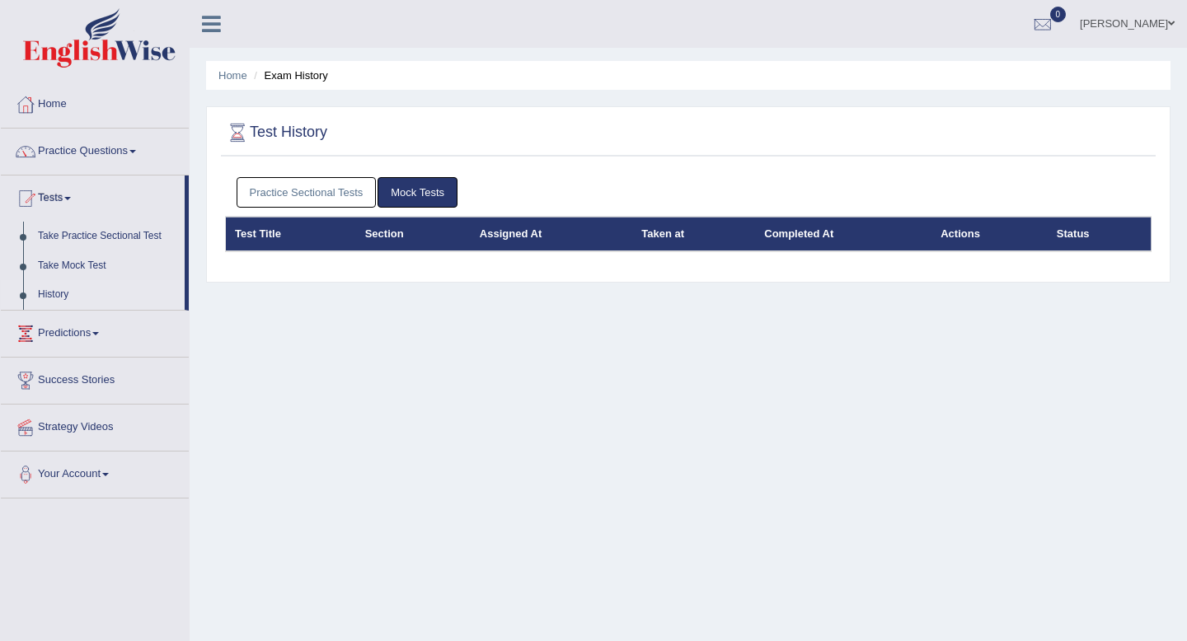
click at [316, 196] on link "Practice Sectional Tests" at bounding box center [307, 192] width 140 height 30
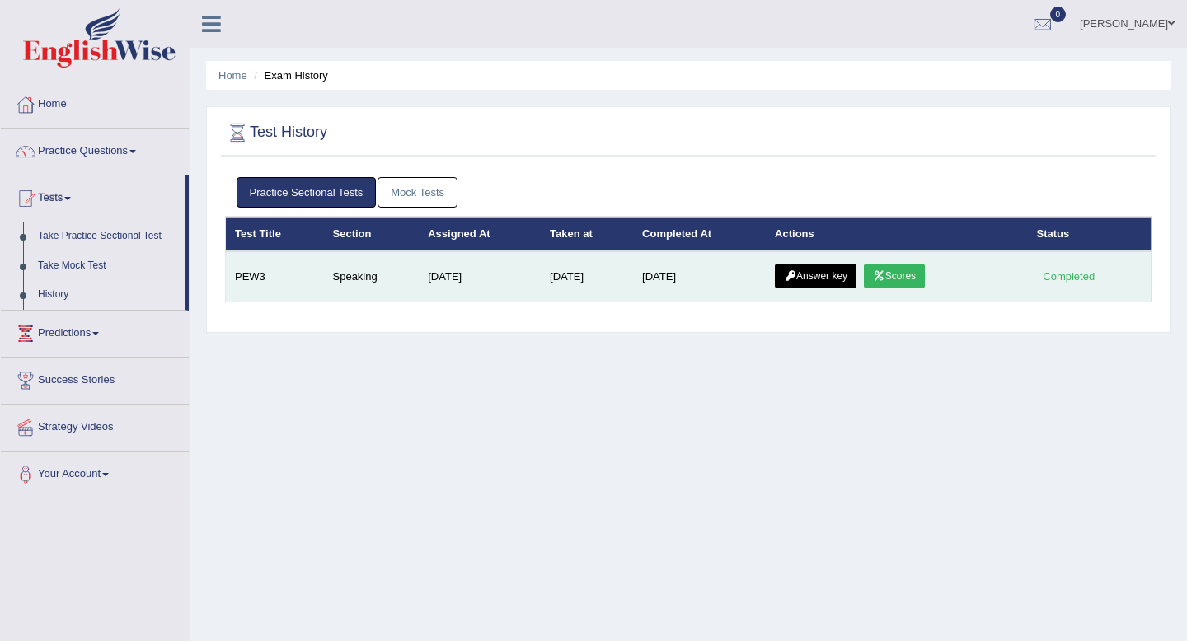
click at [840, 275] on link "Answer key" at bounding box center [816, 276] width 82 height 25
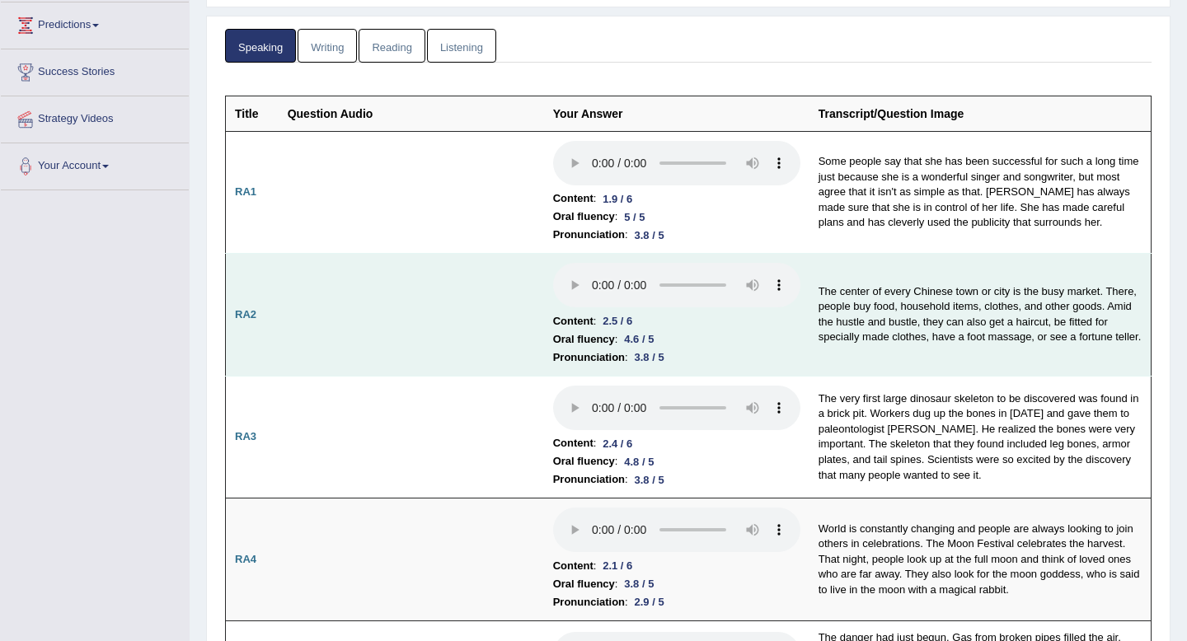
scroll to position [221, 0]
